Goal: Task Accomplishment & Management: Use online tool/utility

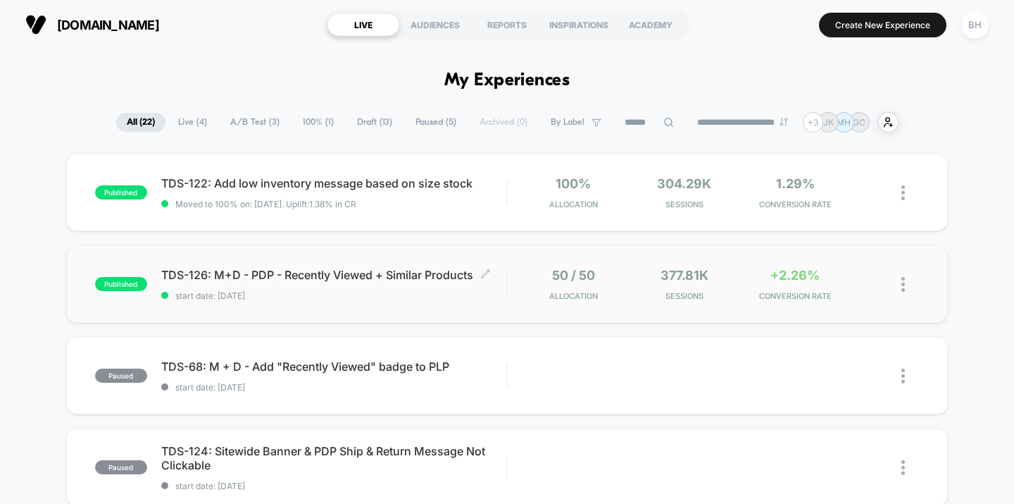
click at [295, 268] on span "TDS-126: M+D - PDP - Recently Viewed + Similar Products Click to edit experienc…" at bounding box center [334, 275] width 346 height 14
click at [876, 284] on icon at bounding box center [875, 284] width 11 height 11
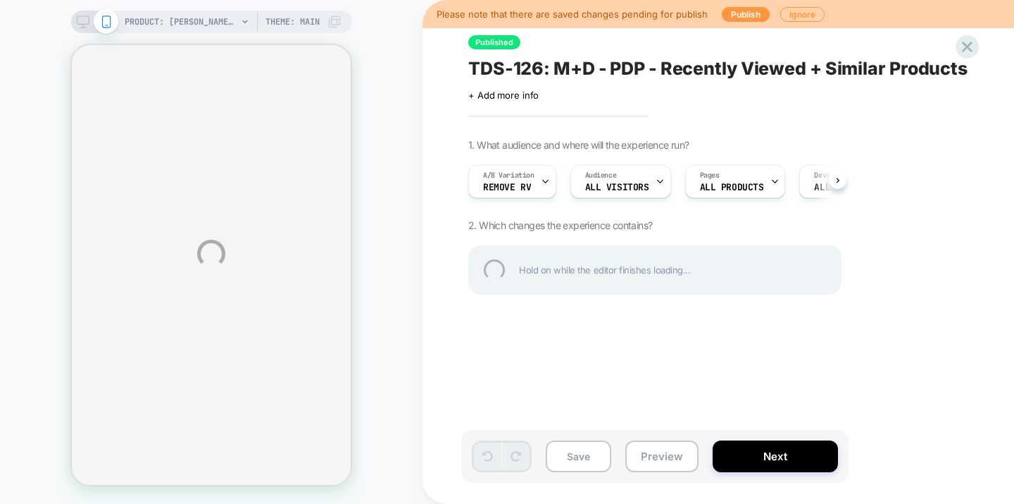
click at [489, 65] on div "TDS-126: M+D - PDP - Recently Viewed + Similar Products" at bounding box center [725, 68] width 514 height 21
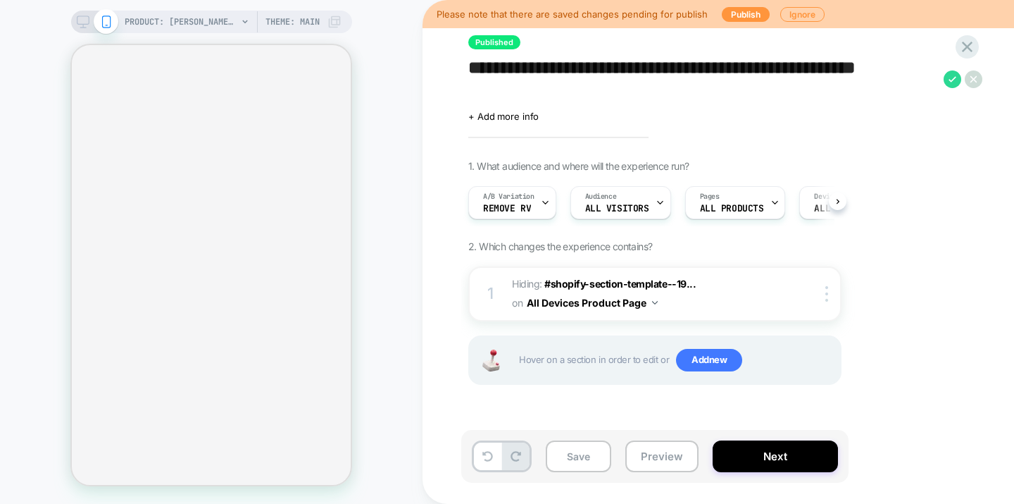
drag, startPoint x: 551, startPoint y: 90, endPoint x: 470, endPoint y: 68, distance: 83.2
click at [470, 68] on textarea "**********" at bounding box center [702, 79] width 468 height 42
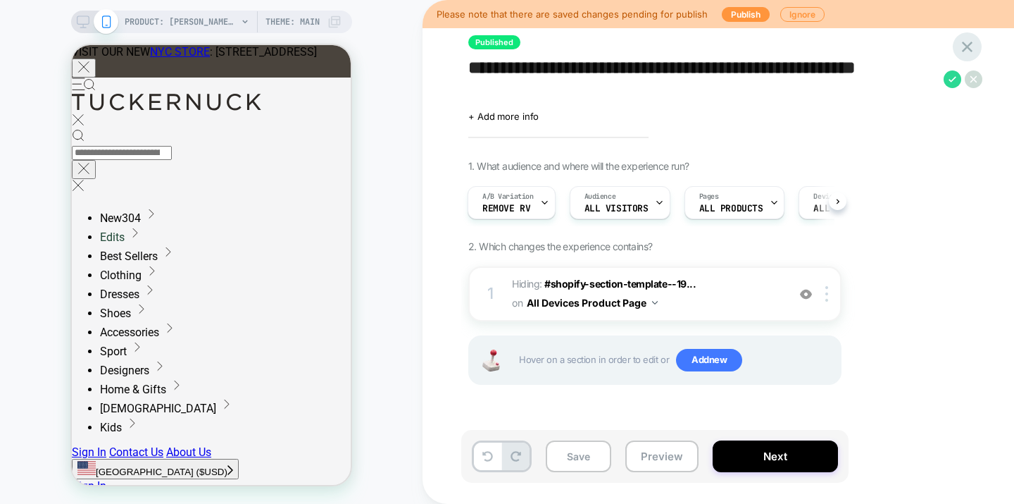
click at [979, 44] on div at bounding box center [967, 46] width 29 height 29
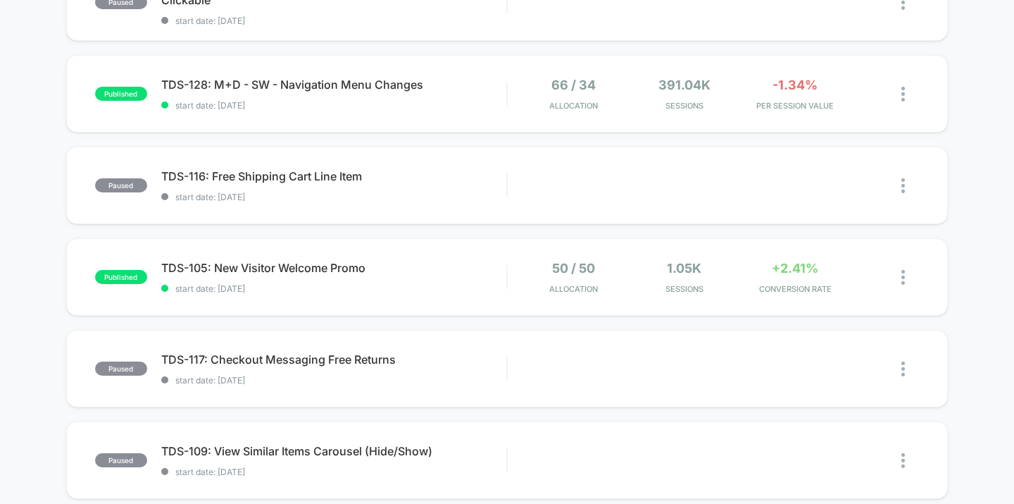
scroll to position [466, 0]
click at [309, 268] on span "TDS-105: New Visitor Welcome Promo Click to edit experience details" at bounding box center [334, 267] width 346 height 14
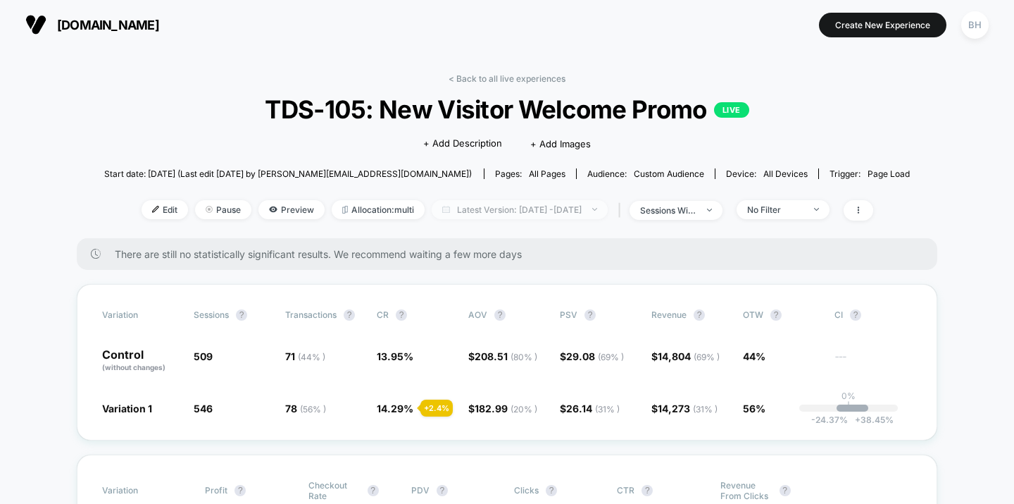
click at [608, 211] on span "Latest Version: [DATE] - [DATE]" at bounding box center [520, 209] width 176 height 19
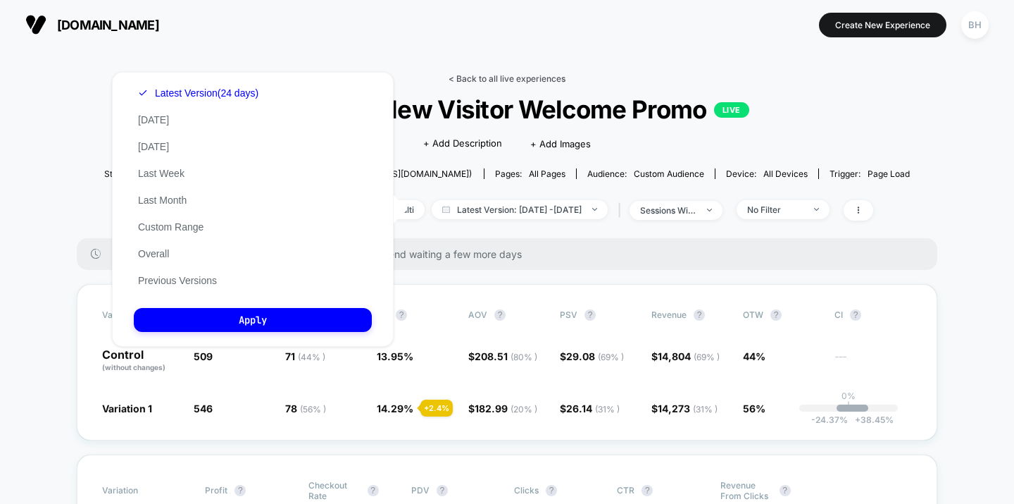
click at [528, 77] on link "< Back to all live experiences" at bounding box center [507, 78] width 117 height 11
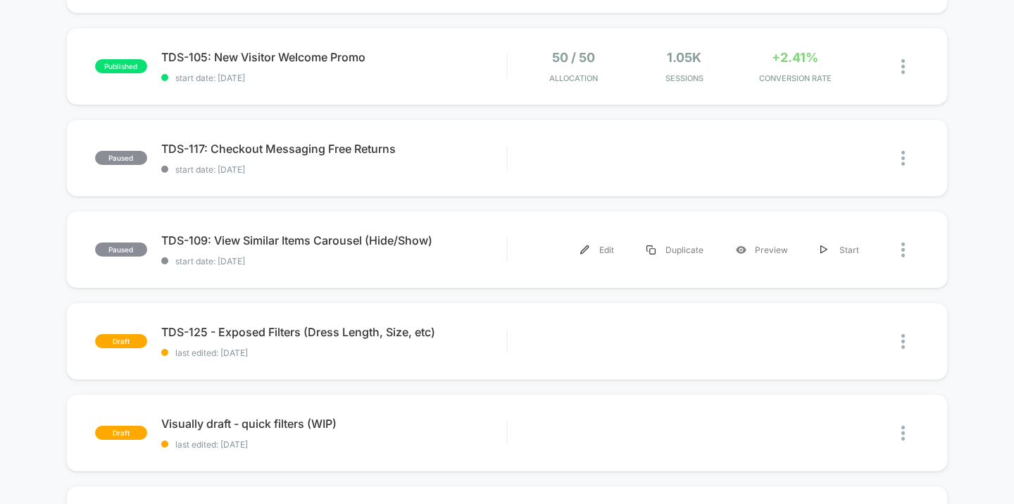
scroll to position [677, 0]
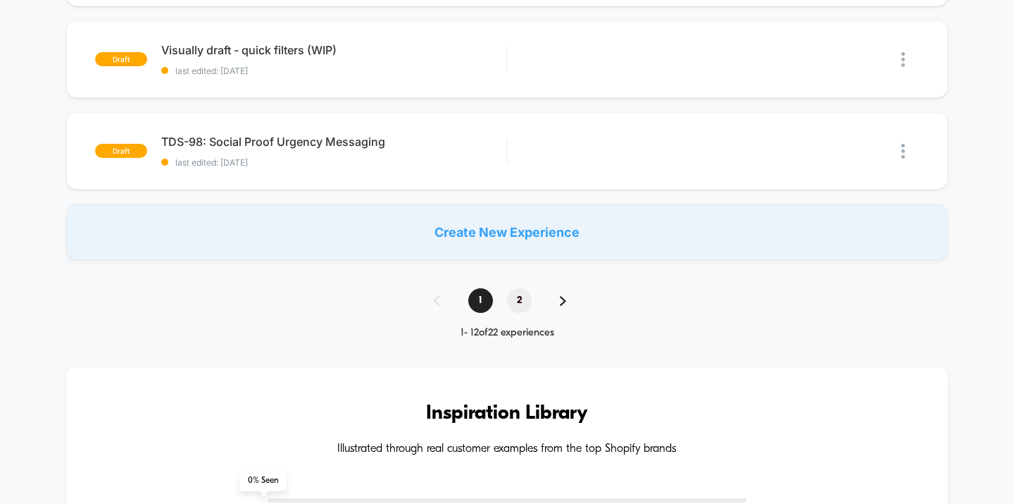
click at [518, 297] on span "2" at bounding box center [519, 300] width 25 height 25
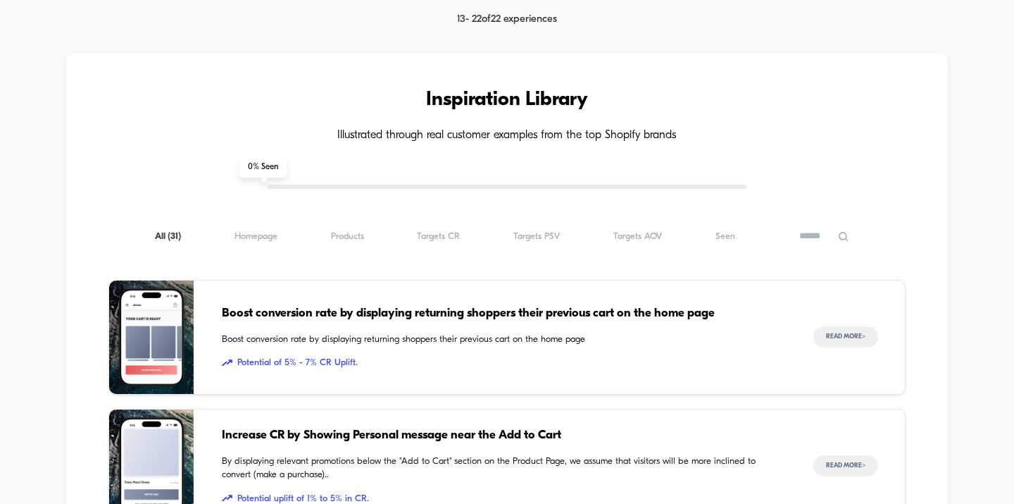
scroll to position [1089, 0]
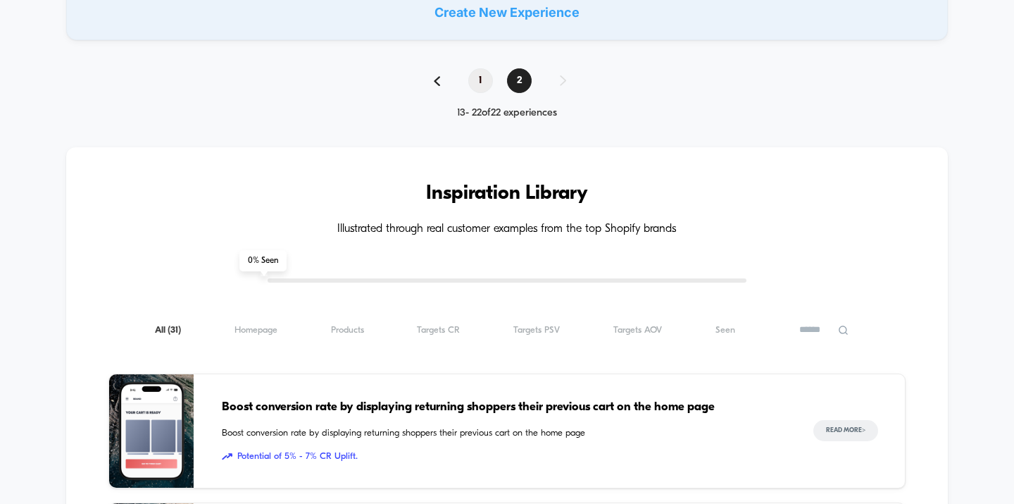
click at [474, 80] on span "1" at bounding box center [480, 80] width 25 height 25
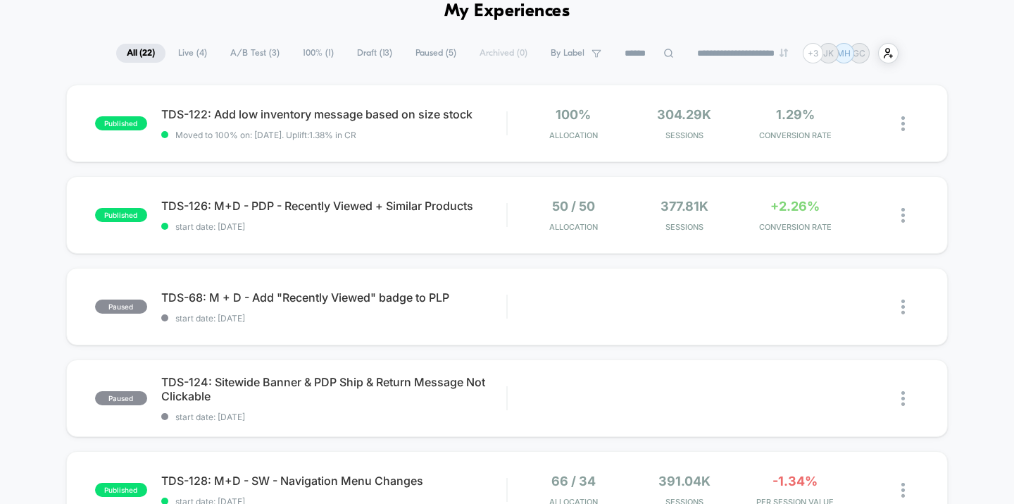
scroll to position [35, 0]
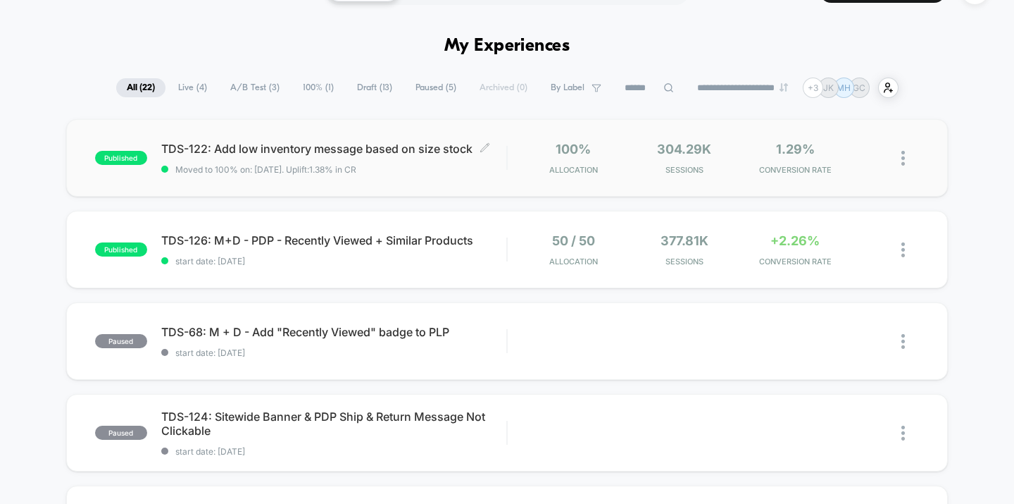
click at [266, 145] on span "TDS-122: Add low inventory message based on size stock Click to edit experience…" at bounding box center [334, 149] width 346 height 14
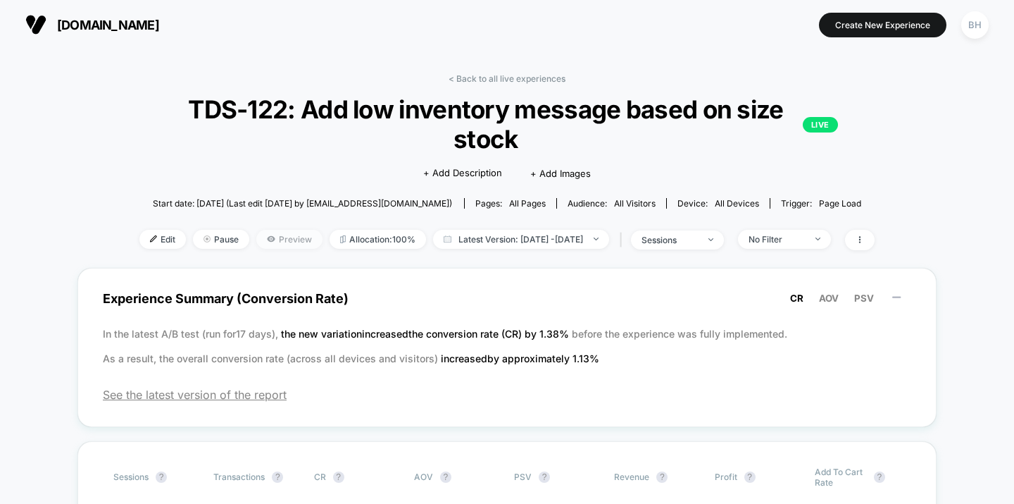
click at [271, 230] on span "Preview" at bounding box center [289, 239] width 66 height 19
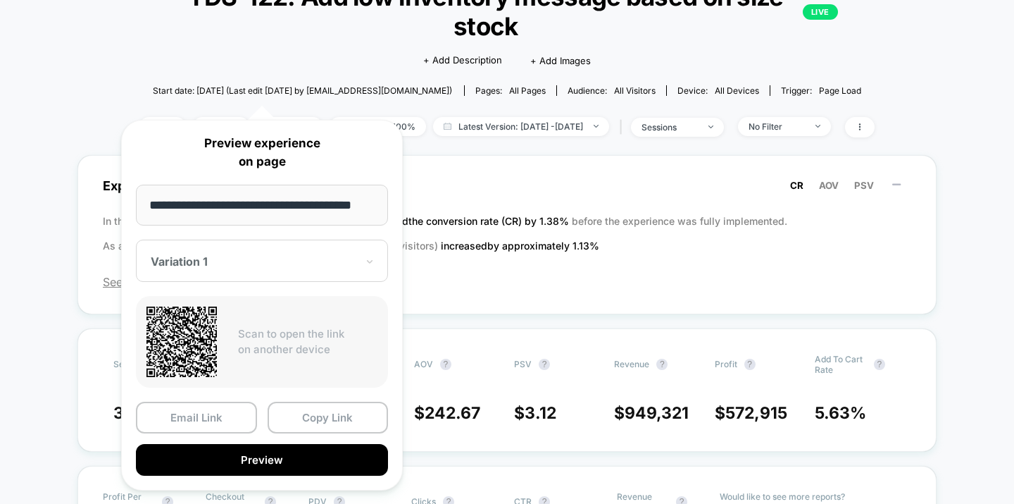
scroll to position [113, 0]
click at [294, 419] on button "Copy Link" at bounding box center [328, 417] width 121 height 32
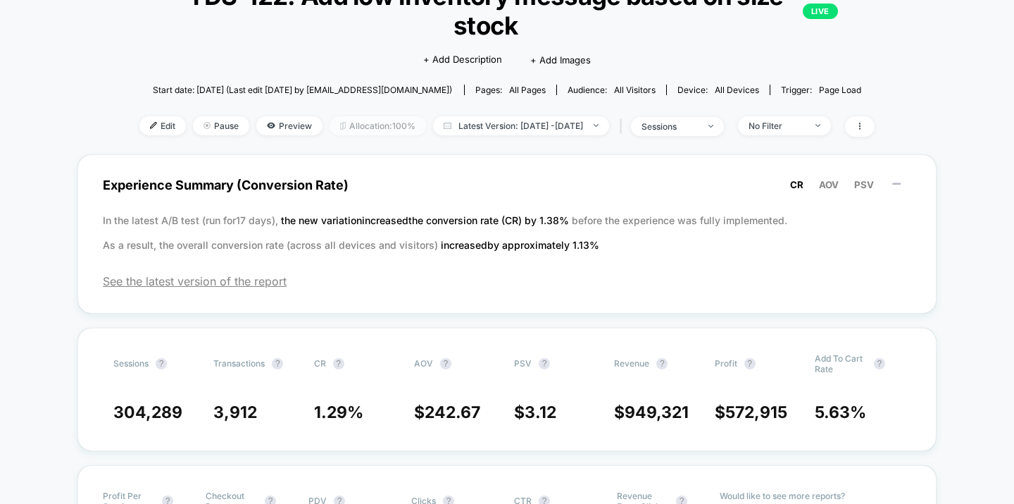
click at [346, 116] on span "Allocation: 100%" at bounding box center [378, 125] width 96 height 19
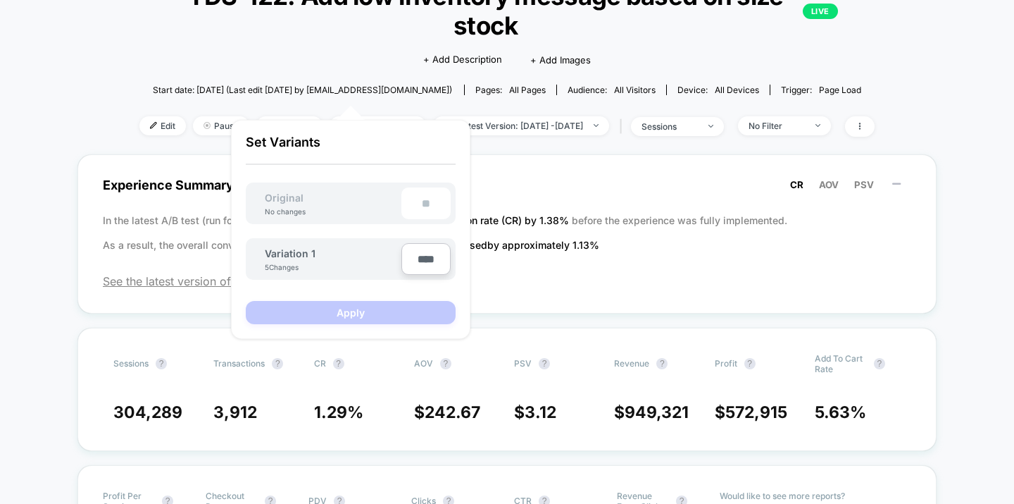
click at [325, 257] on div "Variation 1 5 Changes" at bounding box center [333, 259] width 137 height 24
click at [267, 257] on span "Variation 1" at bounding box center [290, 253] width 51 height 12
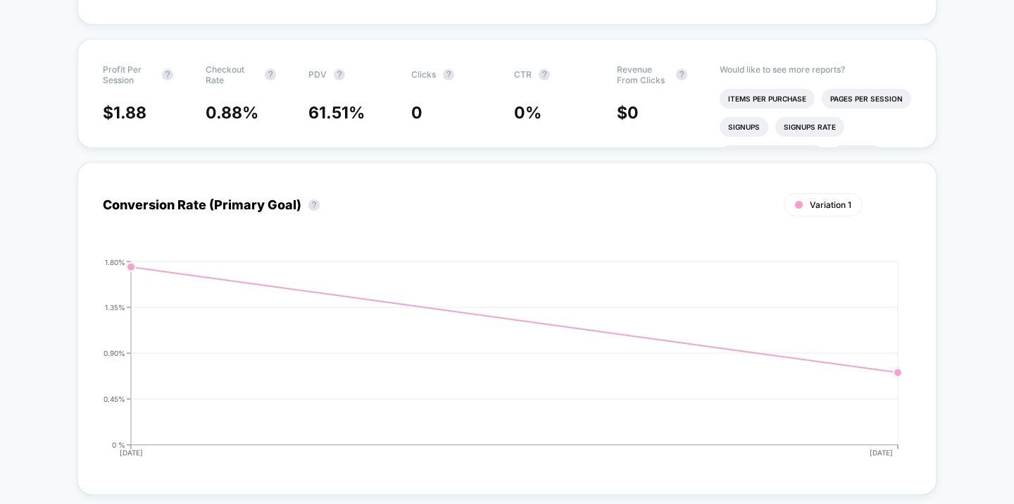
scroll to position [0, 0]
